Goal: Participate in discussion: Engage in conversation with other users on a specific topic

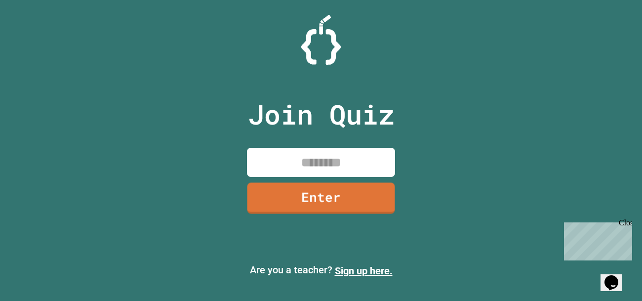
click at [326, 171] on input at bounding box center [321, 162] width 148 height 29
type input "********"
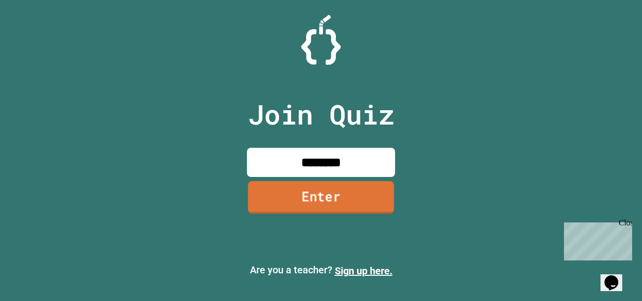
click at [328, 186] on link "Enter" at bounding box center [321, 197] width 146 height 33
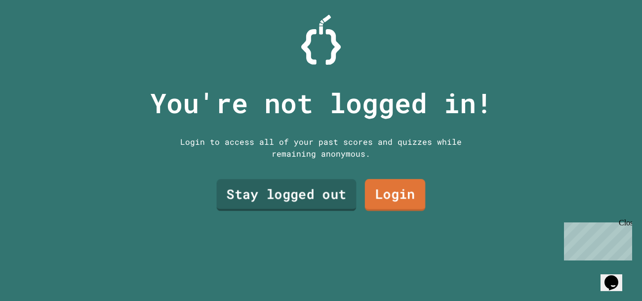
click at [317, 190] on link "Stay logged out" at bounding box center [287, 195] width 140 height 32
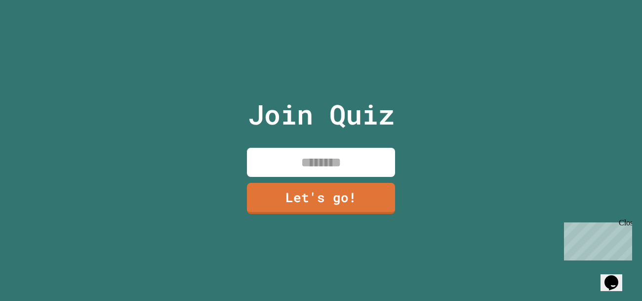
click at [358, 163] on input at bounding box center [321, 162] width 148 height 29
type input "****"
click at [352, 195] on link "Let's go!" at bounding box center [321, 198] width 150 height 32
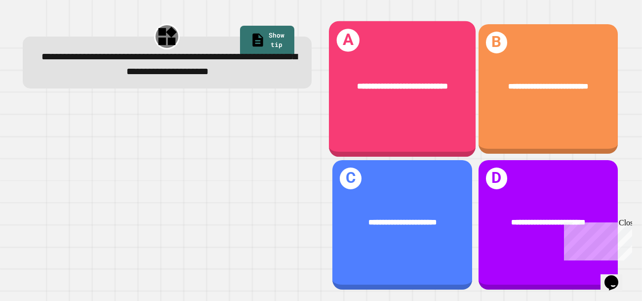
click at [361, 105] on div "**********" at bounding box center [402, 86] width 147 height 45
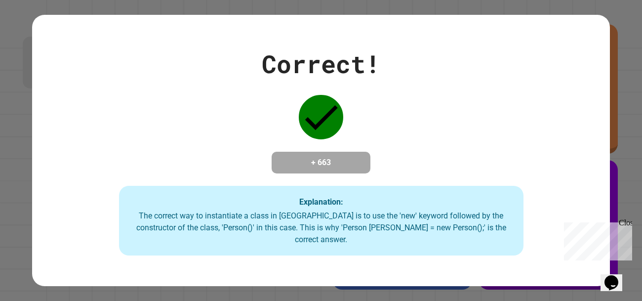
click at [625, 222] on div "Close" at bounding box center [625, 224] width 12 height 12
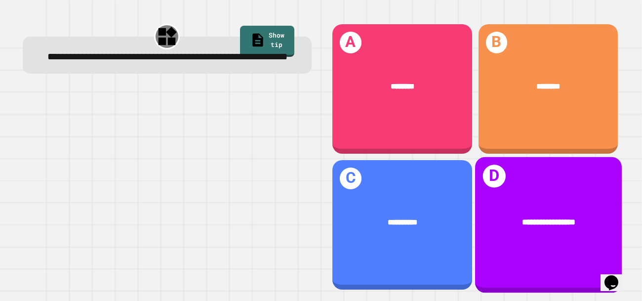
click at [527, 195] on div "**********" at bounding box center [548, 225] width 147 height 136
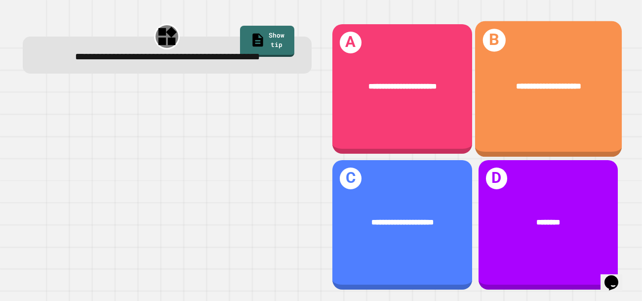
click at [528, 131] on div "**********" at bounding box center [548, 89] width 147 height 136
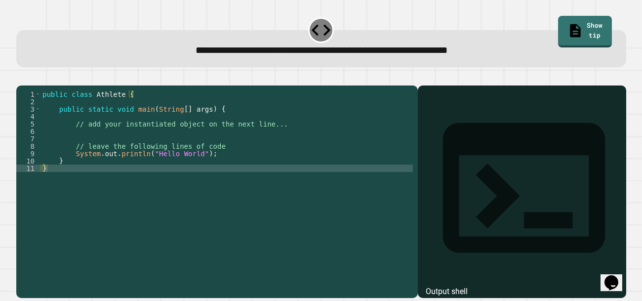
click at [181, 175] on div "public class Athlete { public static void main ( String [ ] args ) { // add you…" at bounding box center [227, 186] width 373 height 193
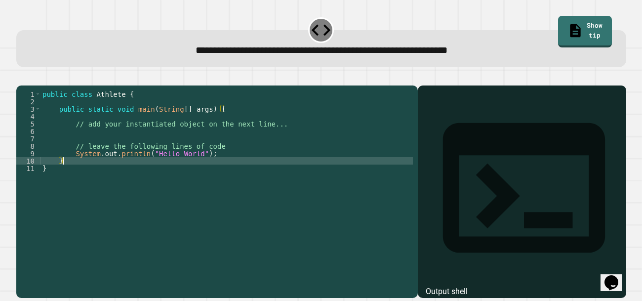
click at [185, 180] on div "public class Athlete { public static void main ( String [ ] args ) { // add you…" at bounding box center [227, 186] width 373 height 193
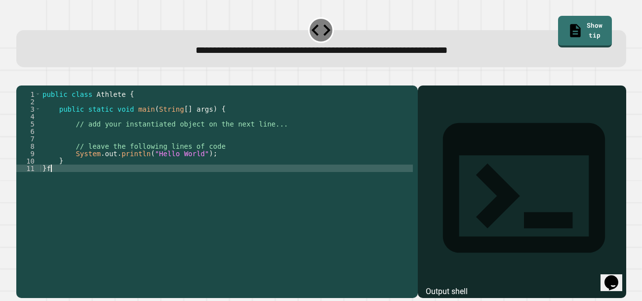
type textarea "*"
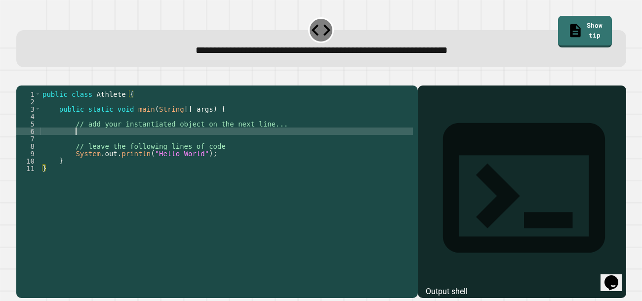
click at [139, 146] on div "public class Athlete { public static void main ( String [ ] args ) { // add you…" at bounding box center [227, 186] width 373 height 193
type textarea "*"
type textarea "**********"
click at [40, 86] on div at bounding box center [321, 80] width 610 height 12
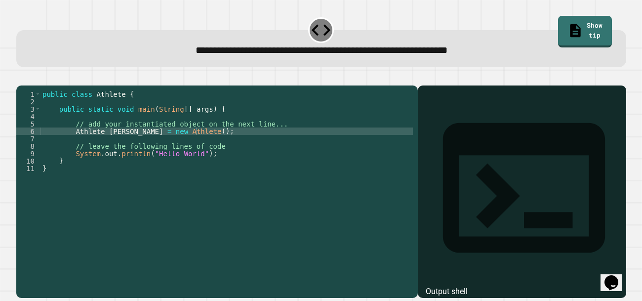
click at [21, 78] on icon "button" at bounding box center [21, 78] width 0 height 0
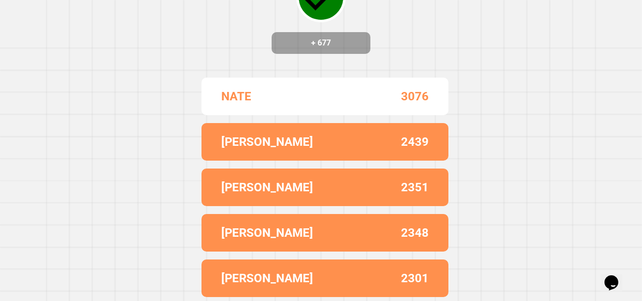
scroll to position [0, 0]
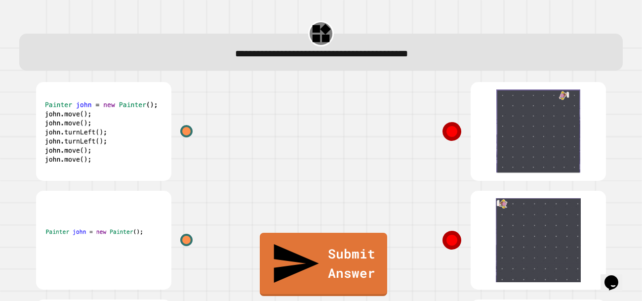
drag, startPoint x: 530, startPoint y: 210, endPoint x: 481, endPoint y: 227, distance: 51.9
click at [481, 227] on div at bounding box center [469, 240] width 297 height 109
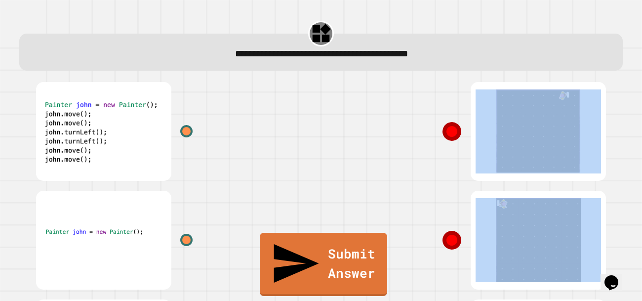
drag, startPoint x: 459, startPoint y: 238, endPoint x: 198, endPoint y: 228, distance: 261.2
click at [198, 228] on div at bounding box center [321, 294] width 593 height 435
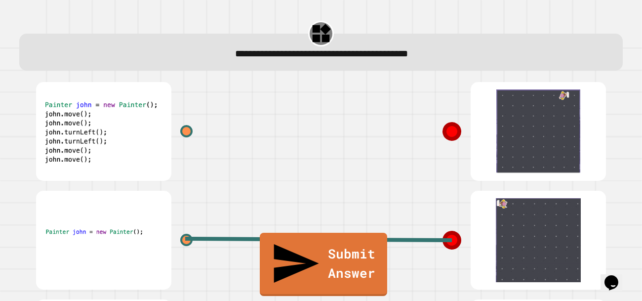
click at [180, 129] on div at bounding box center [186, 131] width 12 height 12
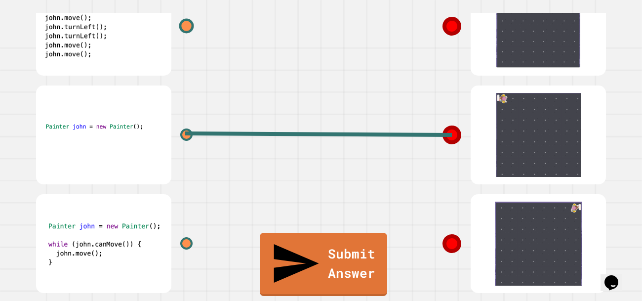
scroll to position [111, 0]
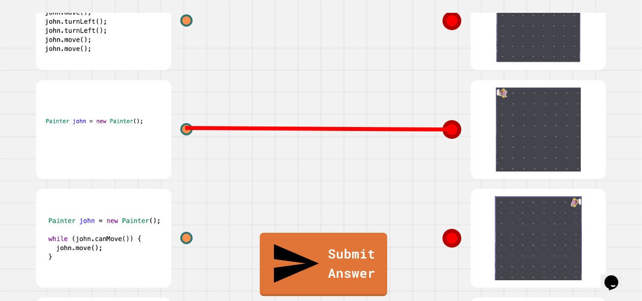
drag, startPoint x: 449, startPoint y: 130, endPoint x: 339, endPoint y: 131, distance: 109.7
click at [339, 131] on div "Submit Answer" at bounding box center [321, 183] width 617 height 435
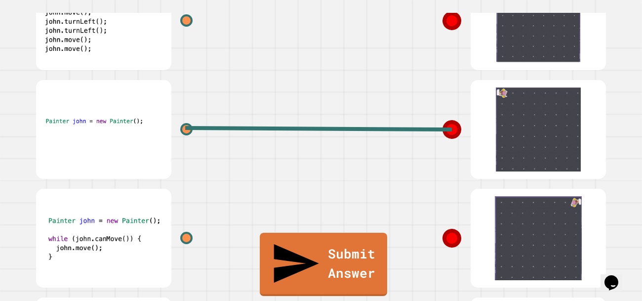
scroll to position [212, 0]
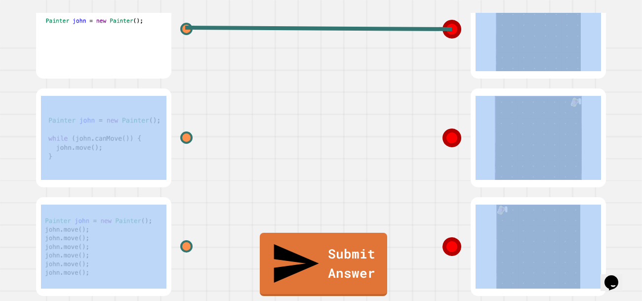
drag, startPoint x: 185, startPoint y: 32, endPoint x: 418, endPoint y: 228, distance: 304.8
click at [418, 228] on div at bounding box center [321, 83] width 593 height 435
click at [418, 228] on div at bounding box center [469, 246] width 297 height 109
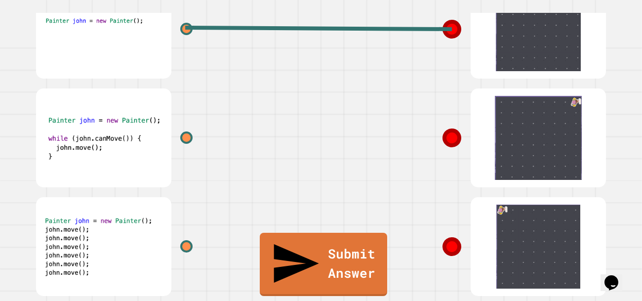
click at [453, 29] on icon at bounding box center [452, 29] width 21 height 21
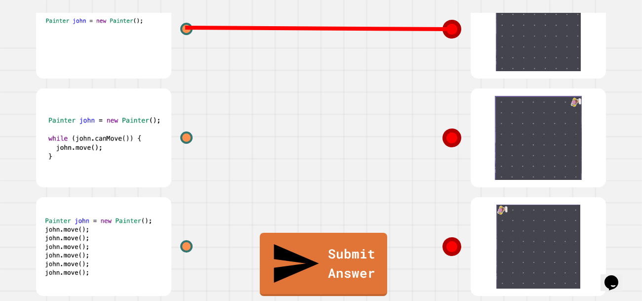
click at [187, 28] on line at bounding box center [318, 28] width 267 height 1
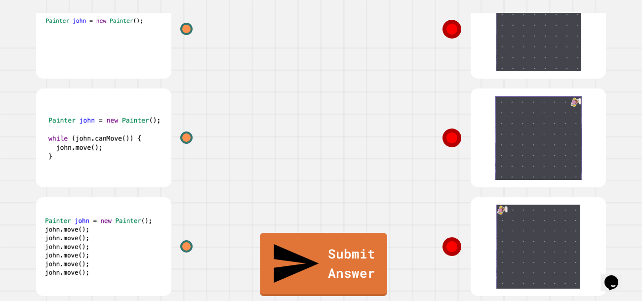
click at [187, 26] on div at bounding box center [186, 29] width 12 height 12
drag, startPoint x: 187, startPoint y: 26, endPoint x: 420, endPoint y: 220, distance: 303.2
click at [420, 220] on div at bounding box center [321, 83] width 593 height 435
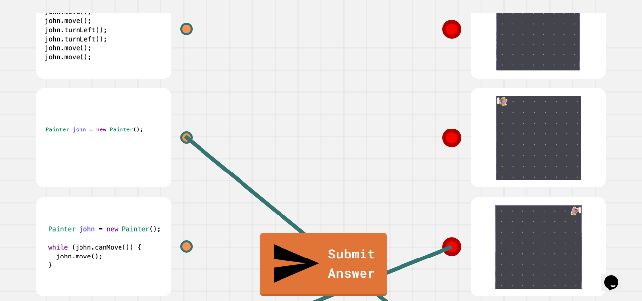
scroll to position [108, 0]
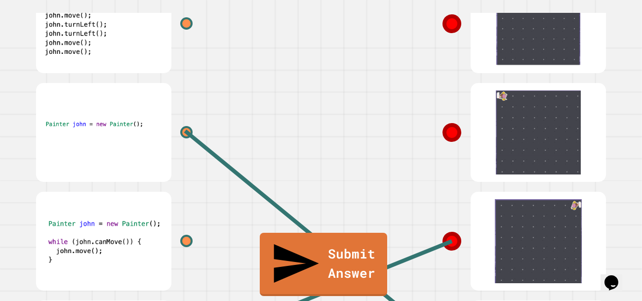
click at [454, 249] on icon at bounding box center [452, 241] width 21 height 21
click at [451, 241] on line at bounding box center [318, 294] width 267 height 107
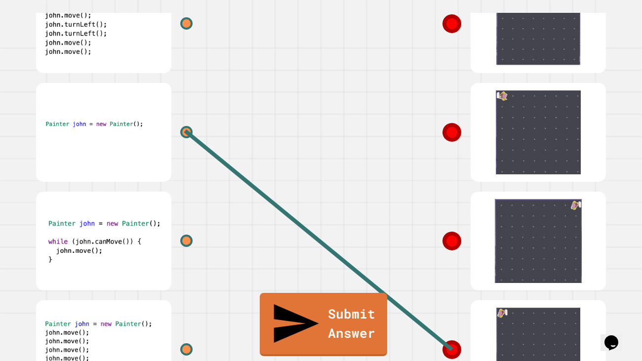
click at [181, 300] on div at bounding box center [186, 349] width 12 height 12
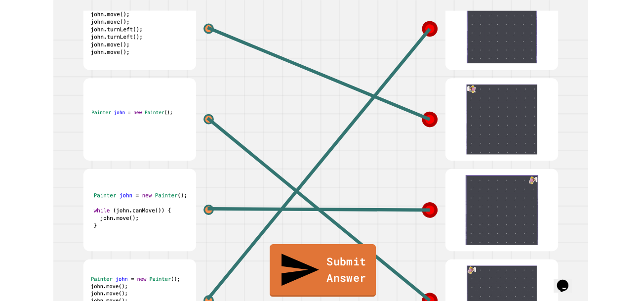
scroll to position [151, 0]
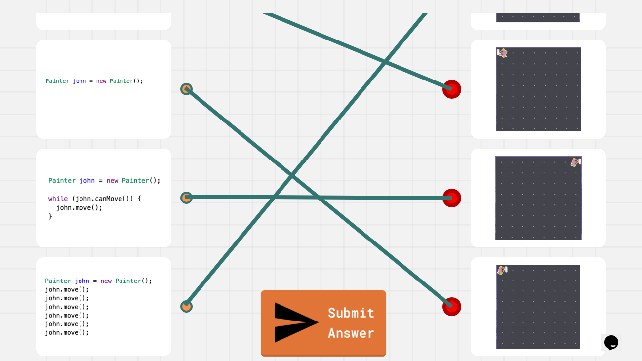
click at [368, 300] on link "Submit Answer" at bounding box center [324, 324] width 126 height 66
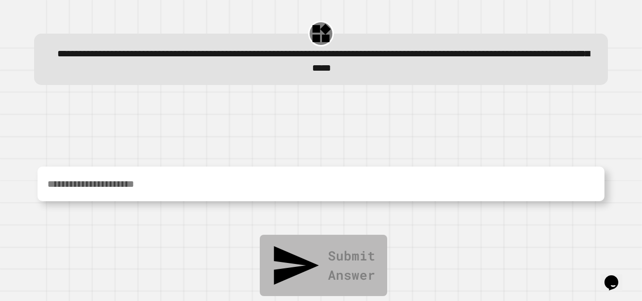
click at [231, 187] on textarea at bounding box center [321, 184] width 567 height 35
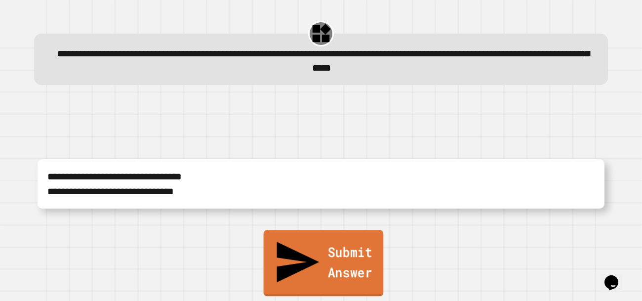
type textarea "**********"
click at [309, 274] on link "Submit Answer" at bounding box center [324, 263] width 120 height 66
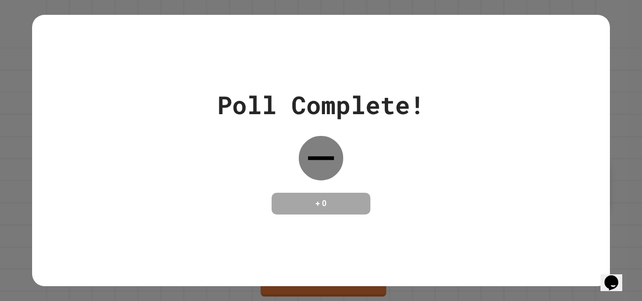
click at [319, 165] on icon at bounding box center [321, 158] width 44 height 44
click at [337, 207] on h4 "+ 0" at bounding box center [321, 204] width 79 height 12
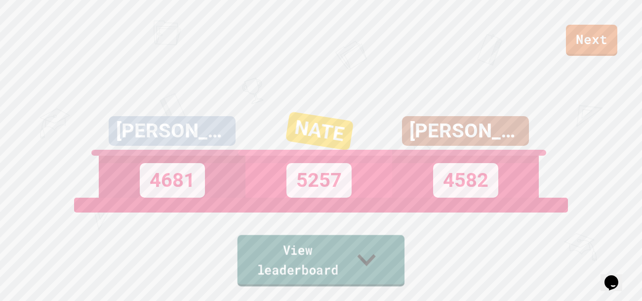
click at [379, 282] on link "View leaderboard" at bounding box center [322, 260] width 168 height 51
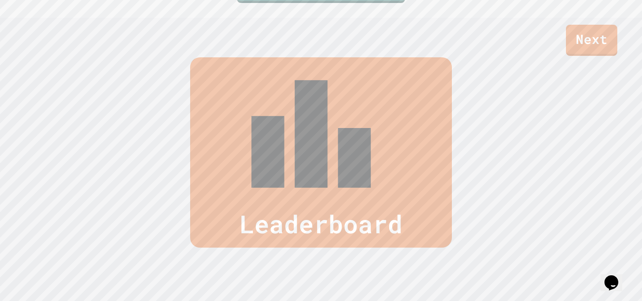
scroll to position [301, 0]
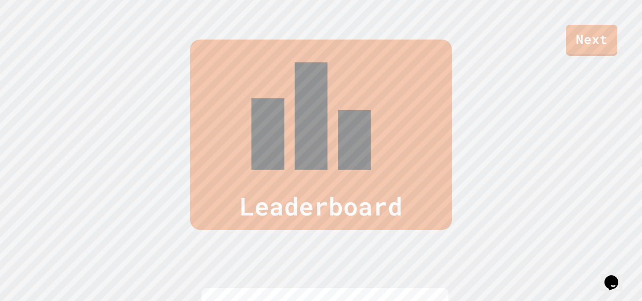
click at [597, 55] on link "Next" at bounding box center [591, 40] width 51 height 31
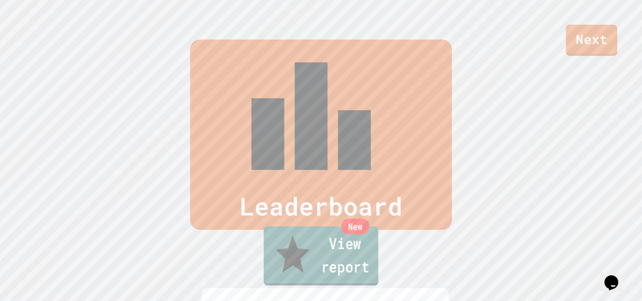
click at [379, 273] on link "New View report" at bounding box center [321, 255] width 115 height 59
